Goal: Find specific page/section: Find specific page/section

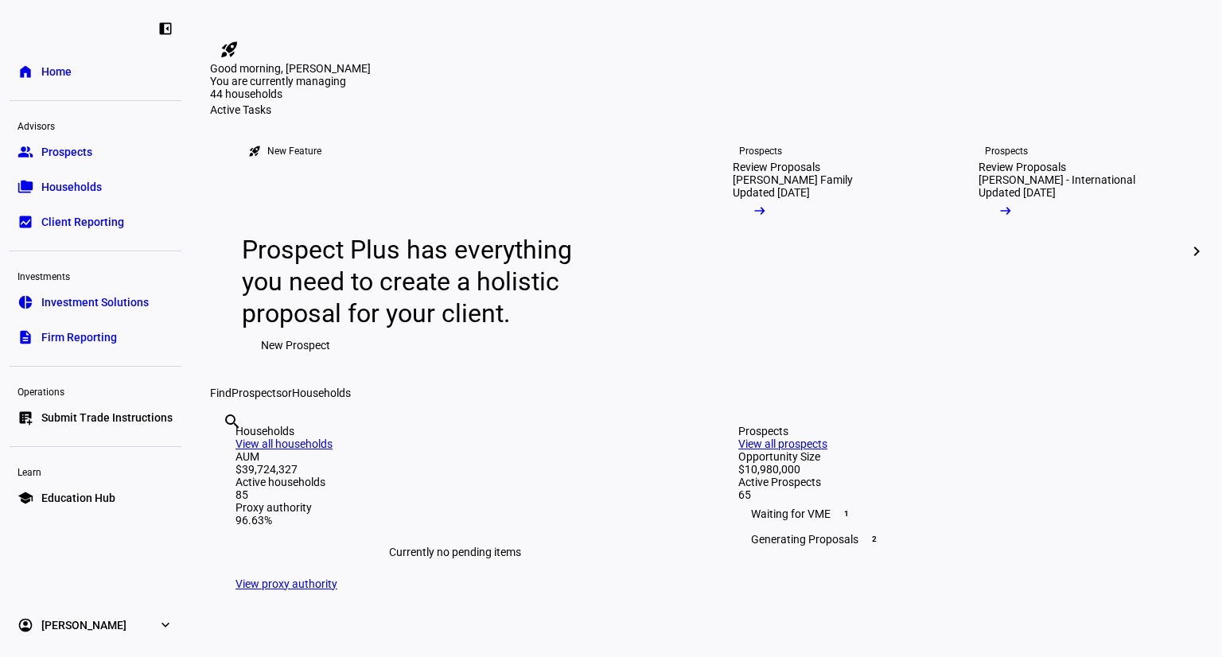
click at [76, 192] on span "Households" at bounding box center [71, 187] width 60 height 16
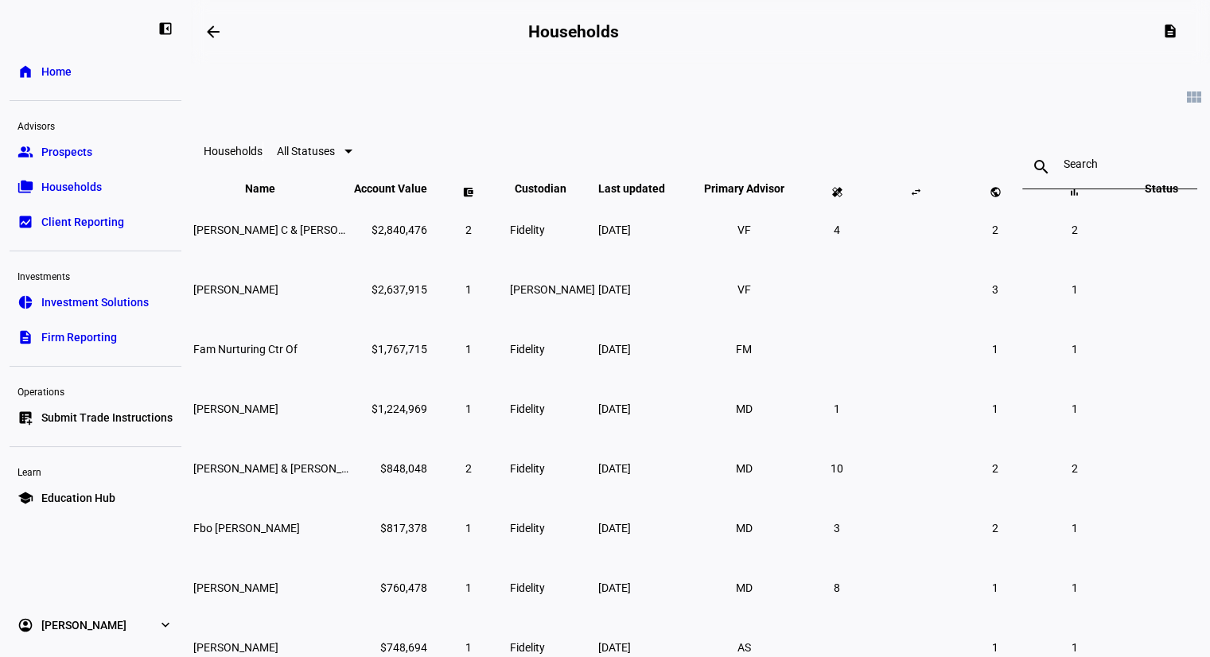
click at [157, 151] on link "group Prospects" at bounding box center [96, 152] width 172 height 32
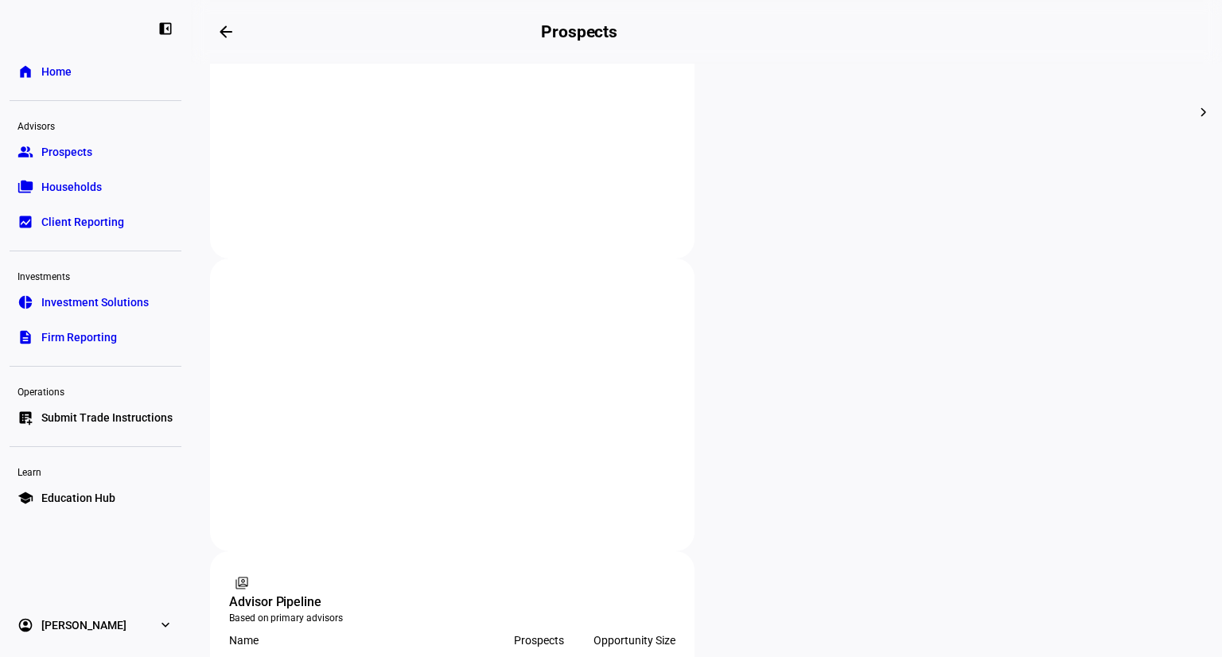
scroll to position [703, 0]
